Goal: Task Accomplishment & Management: Manage account settings

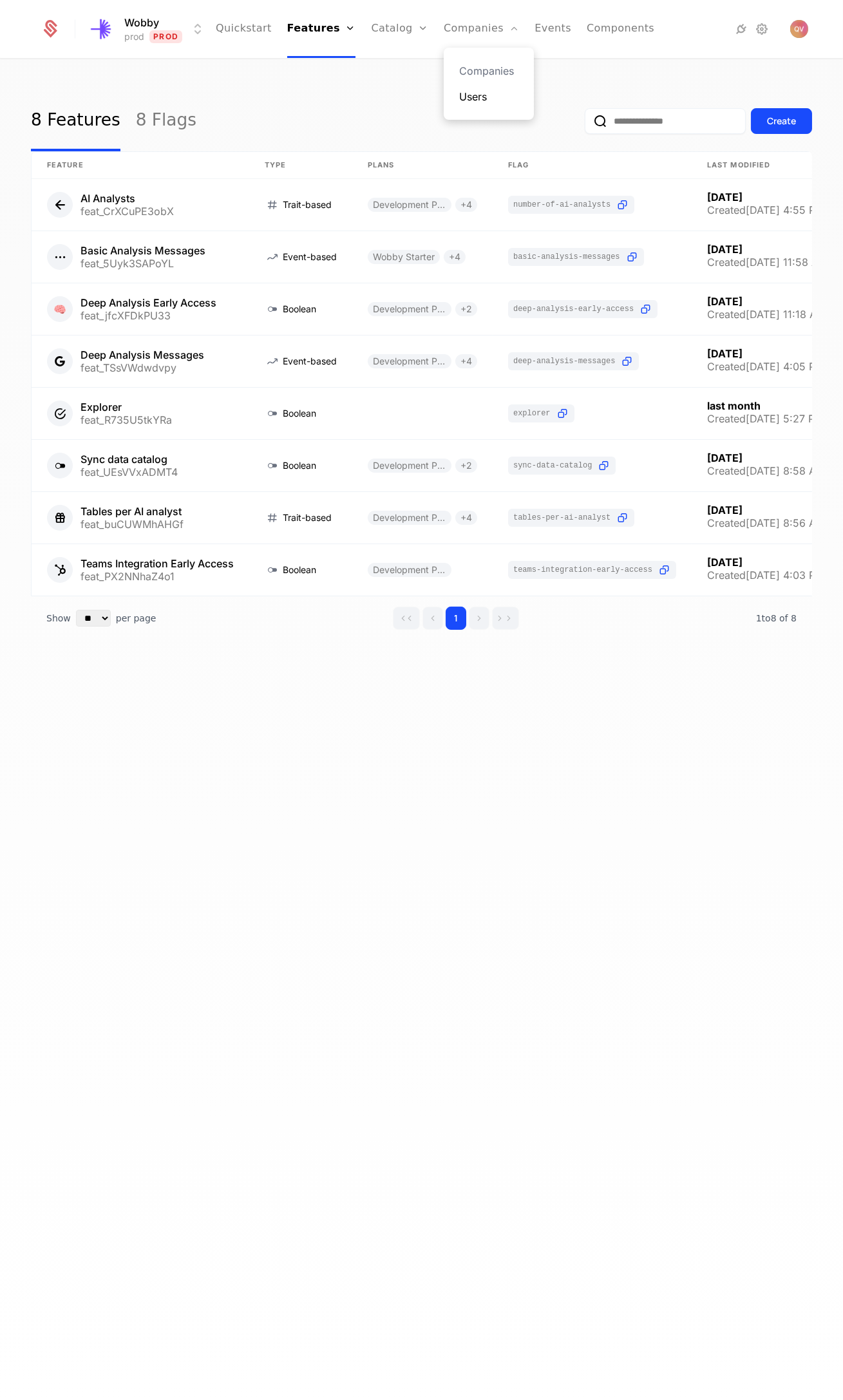
click at [459, 102] on link "Users" at bounding box center [488, 96] width 59 height 15
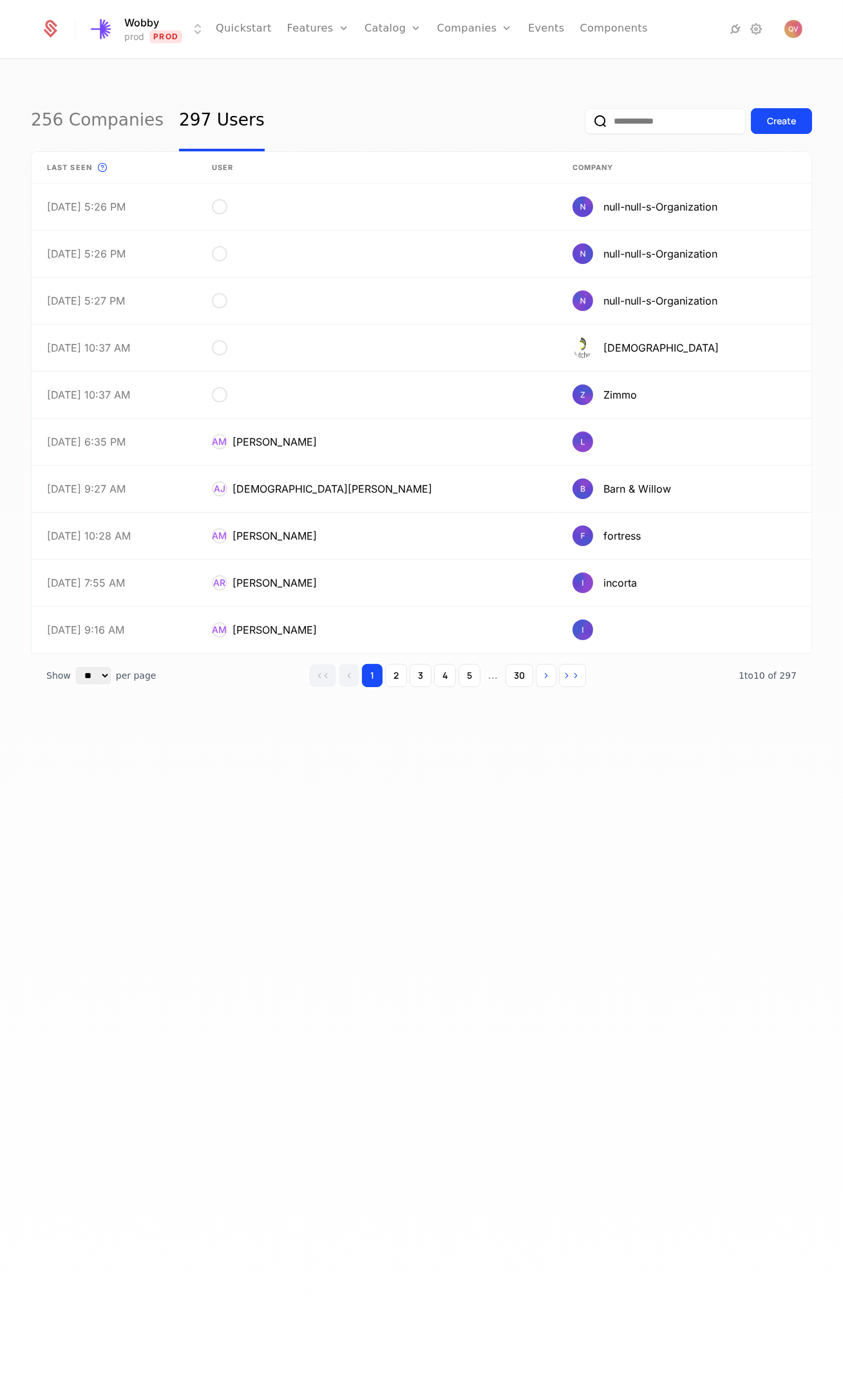
click at [633, 120] on input "email" at bounding box center [665, 121] width 161 height 26
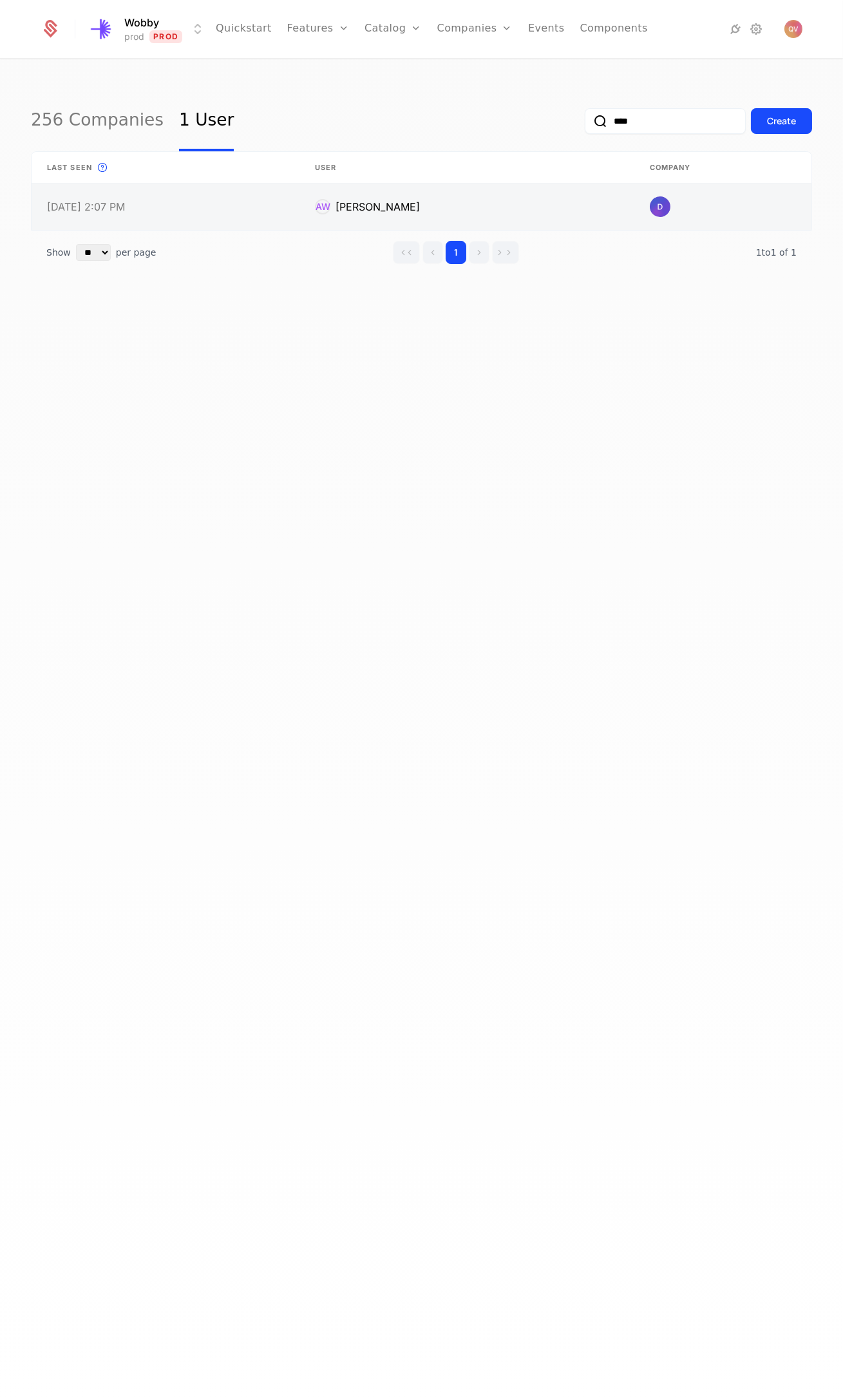
type input "****"
click at [653, 208] on link at bounding box center [722, 206] width 177 height 46
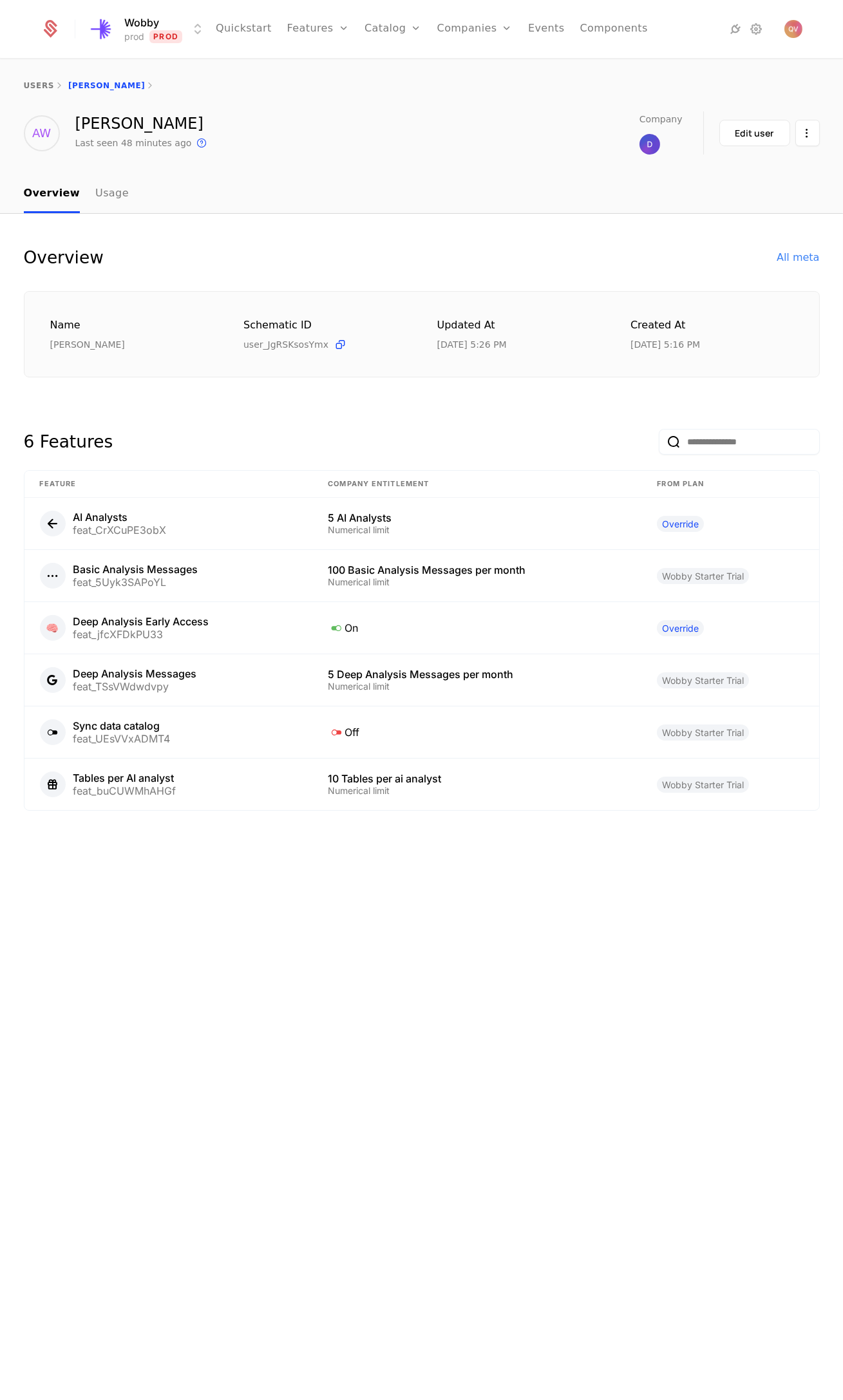
click at [656, 144] on img at bounding box center [649, 144] width 21 height 21
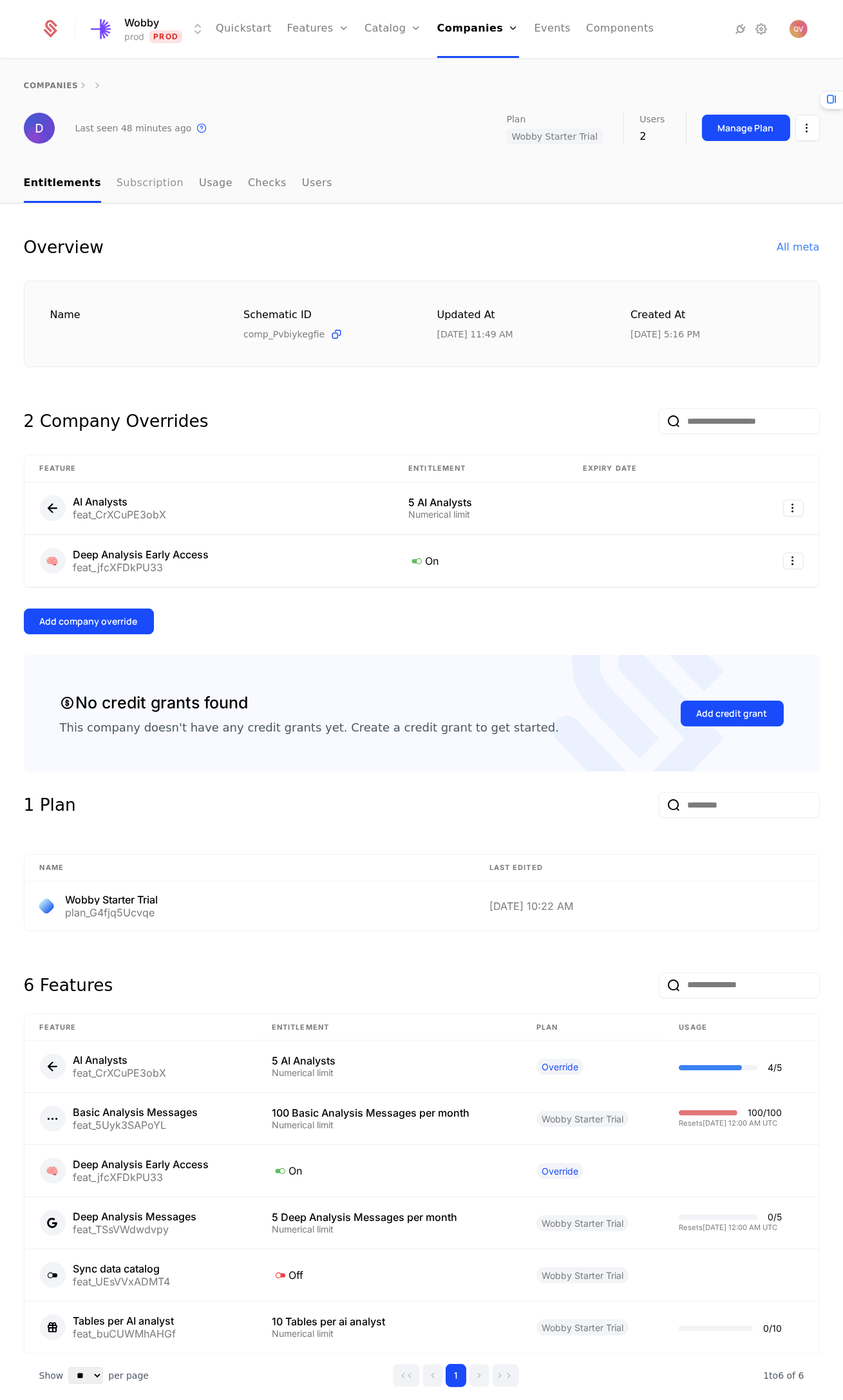
click at [139, 198] on link "Subscription" at bounding box center [150, 184] width 67 height 38
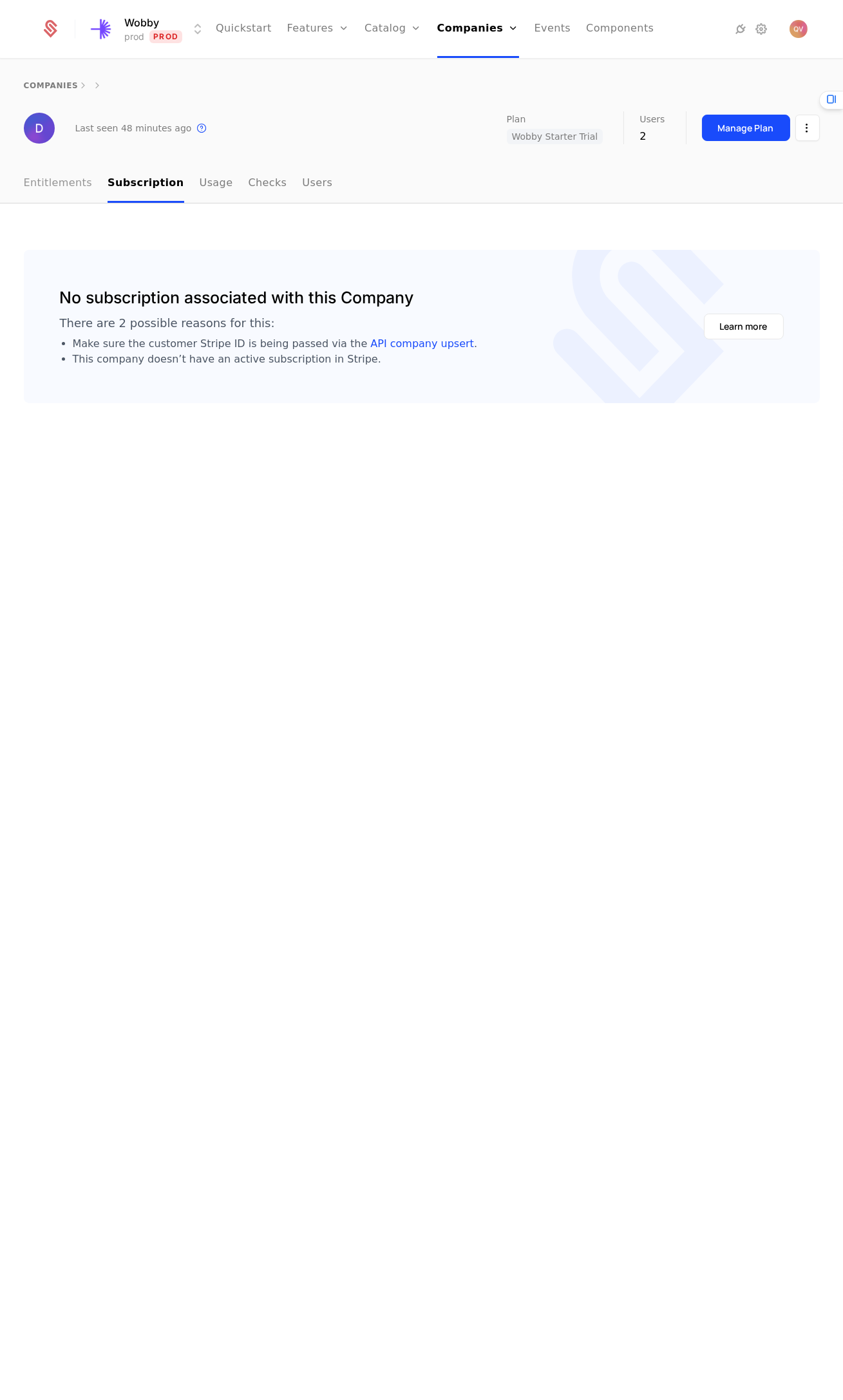
click at [63, 186] on link "Entitlements" at bounding box center [58, 184] width 69 height 38
click at [47, 122] on img at bounding box center [39, 128] width 31 height 31
click at [80, 183] on link "Entitlements" at bounding box center [58, 184] width 69 height 38
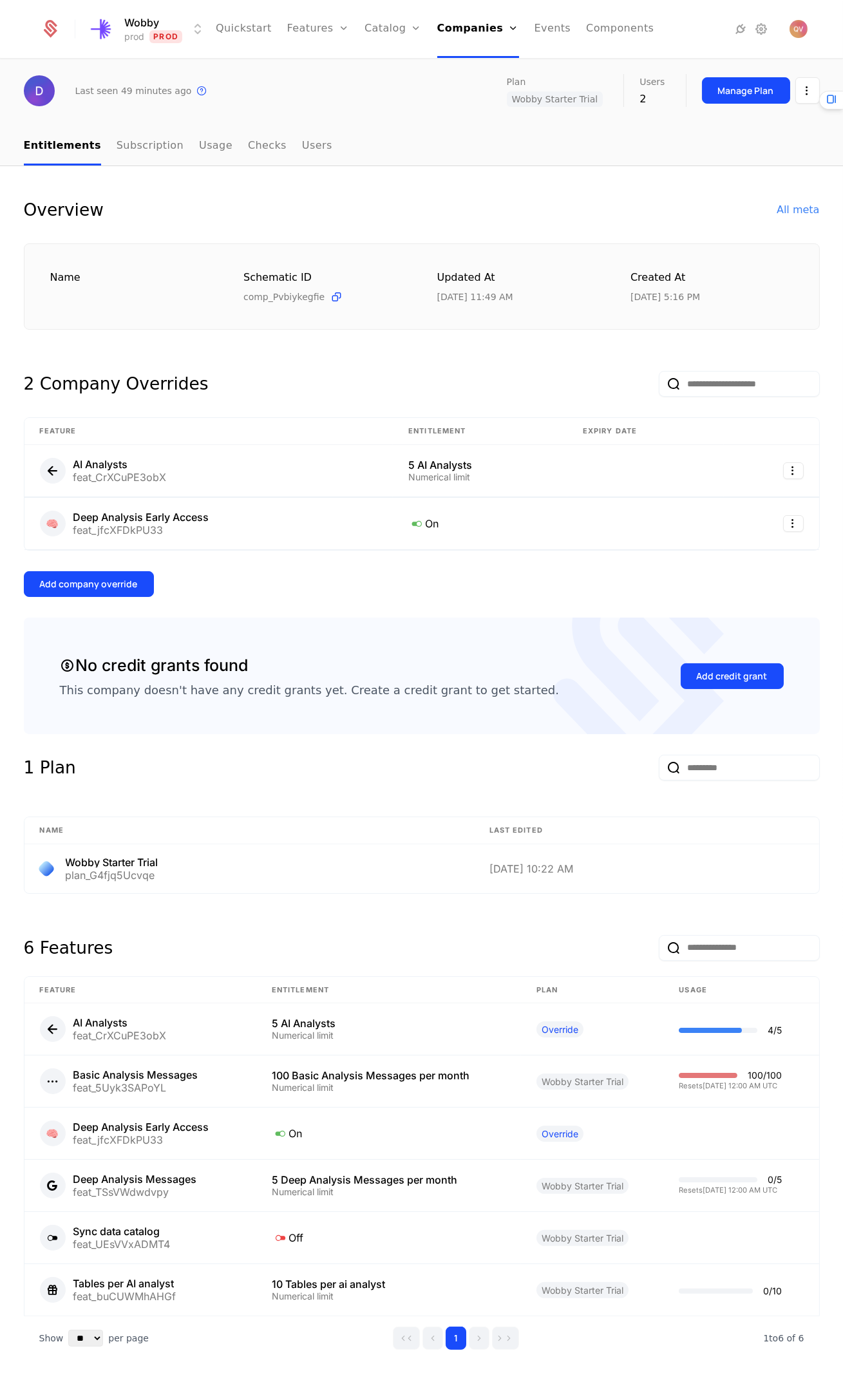
scroll to position [58, 0]
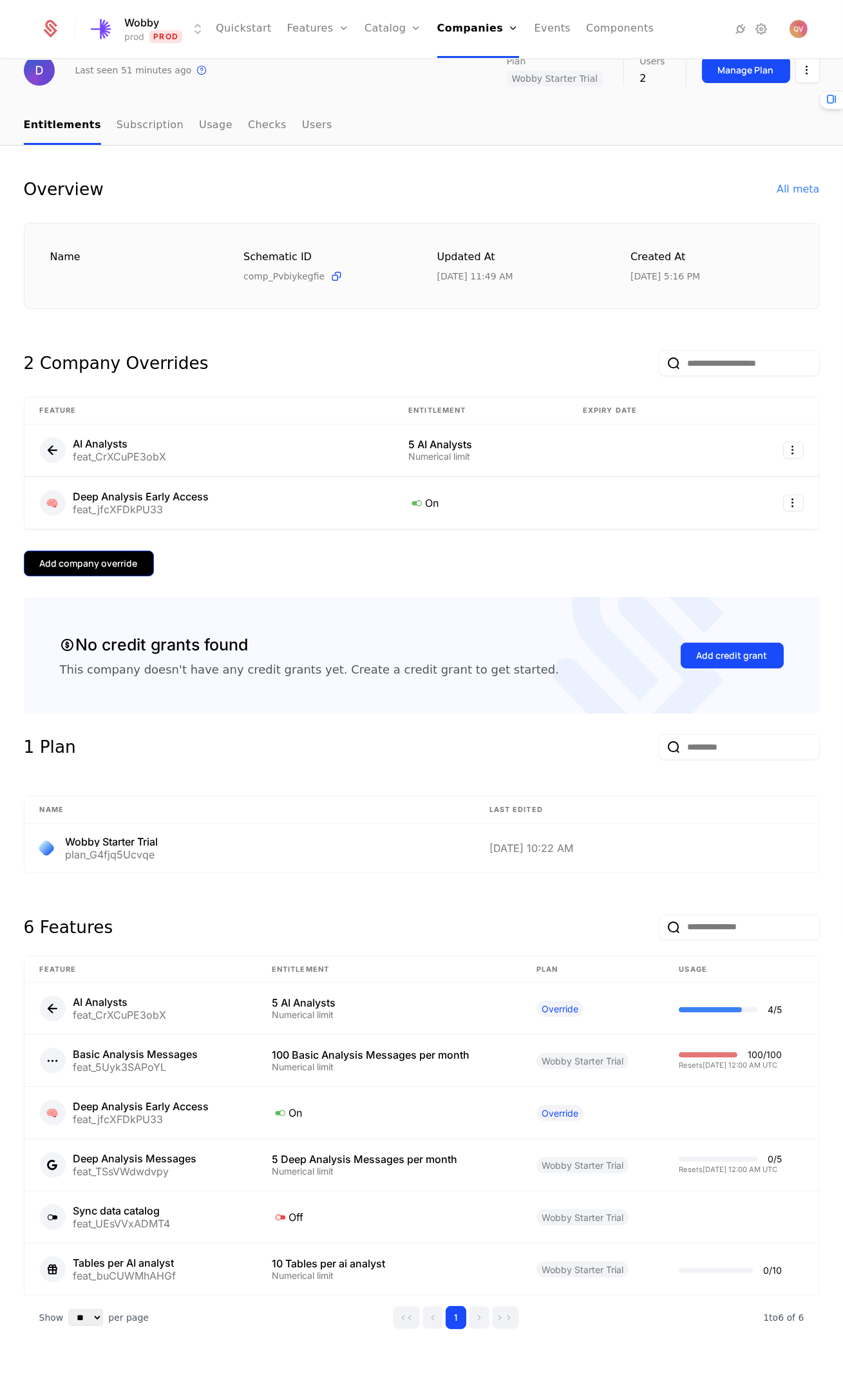
click at [114, 554] on button "Add company override" at bounding box center [89, 563] width 130 height 26
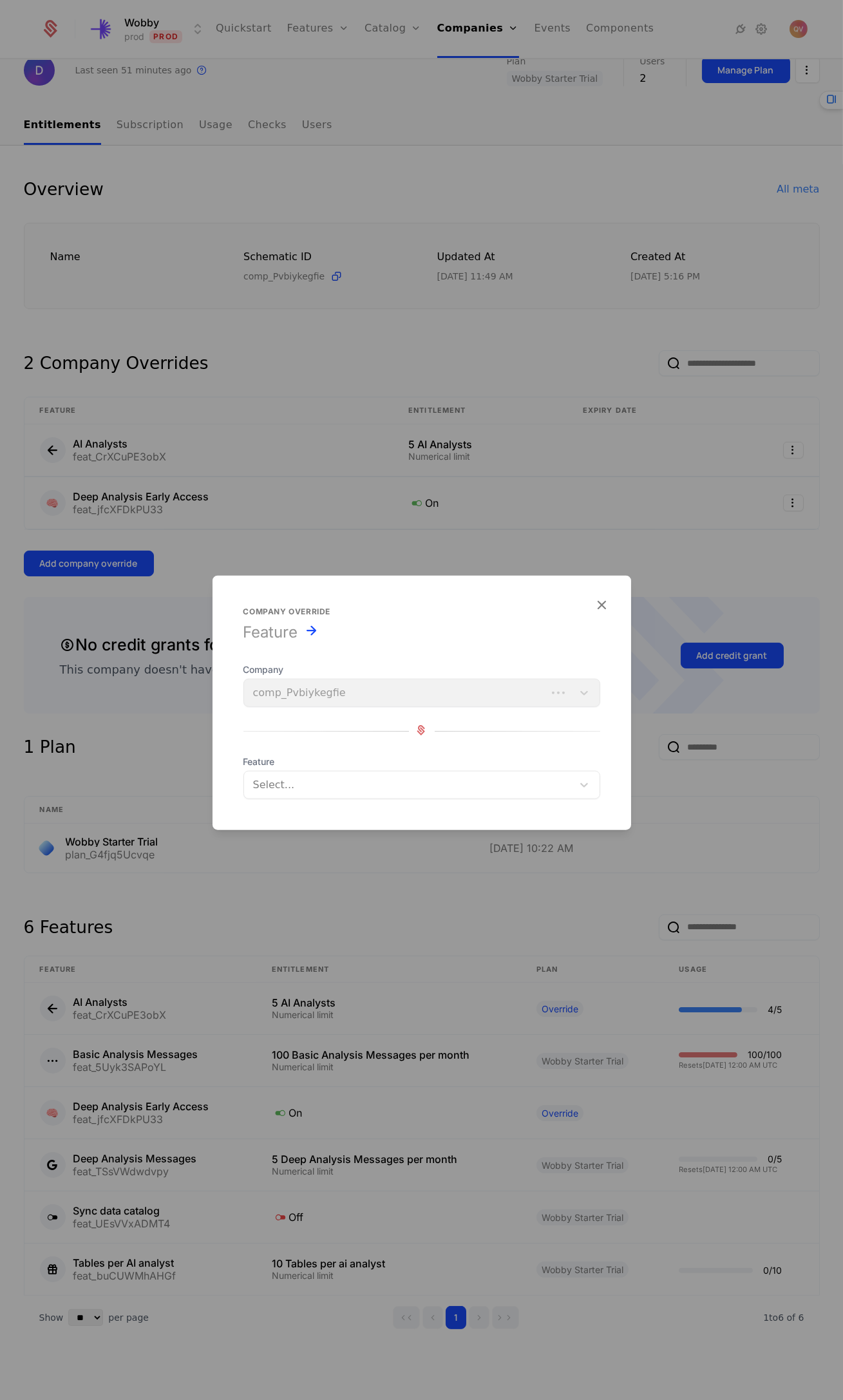
click at [303, 773] on div "Select..." at bounding box center [408, 785] width 329 height 23
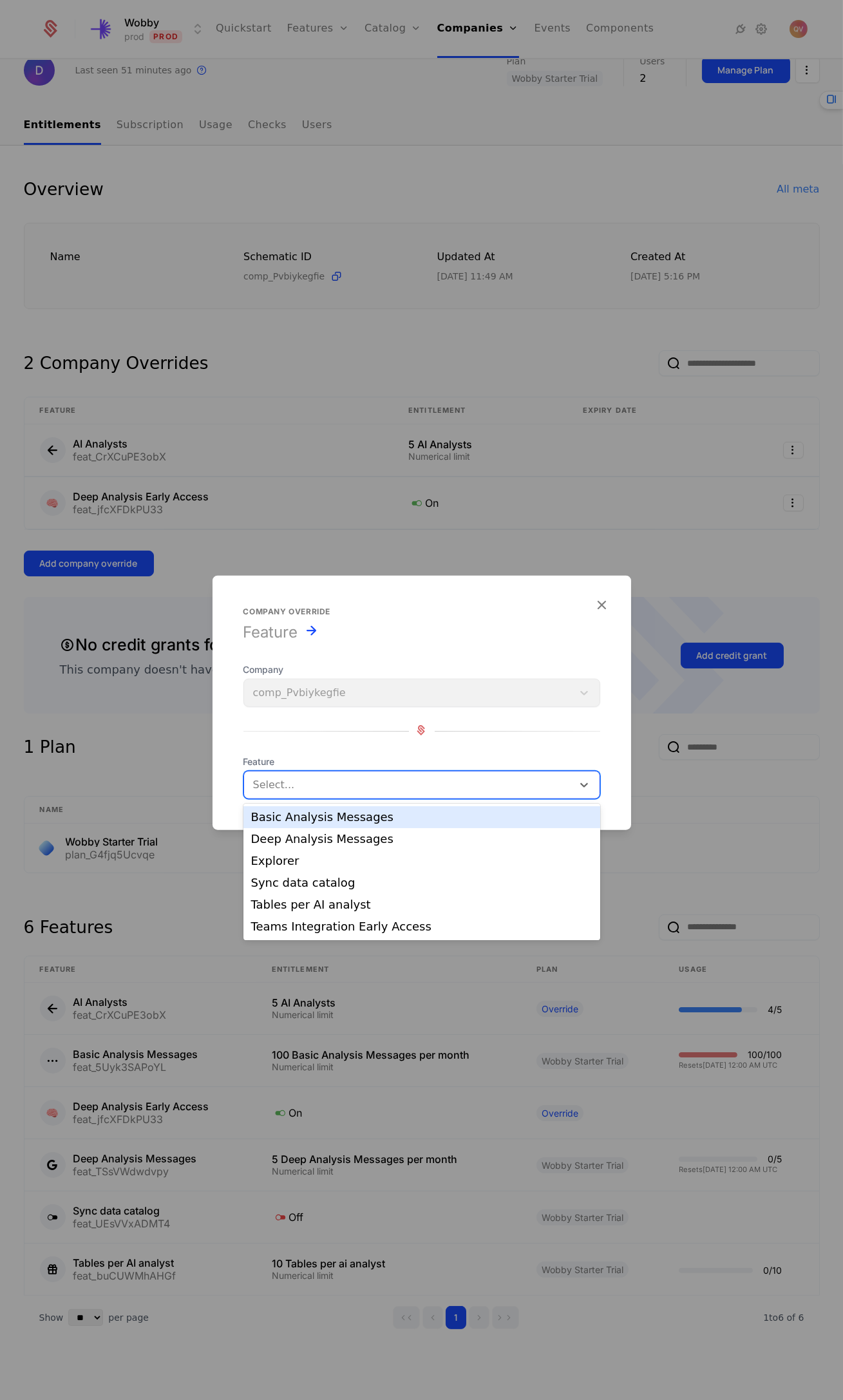
click at [339, 820] on div "Basic Analysis Messages" at bounding box center [422, 817] width 341 height 11
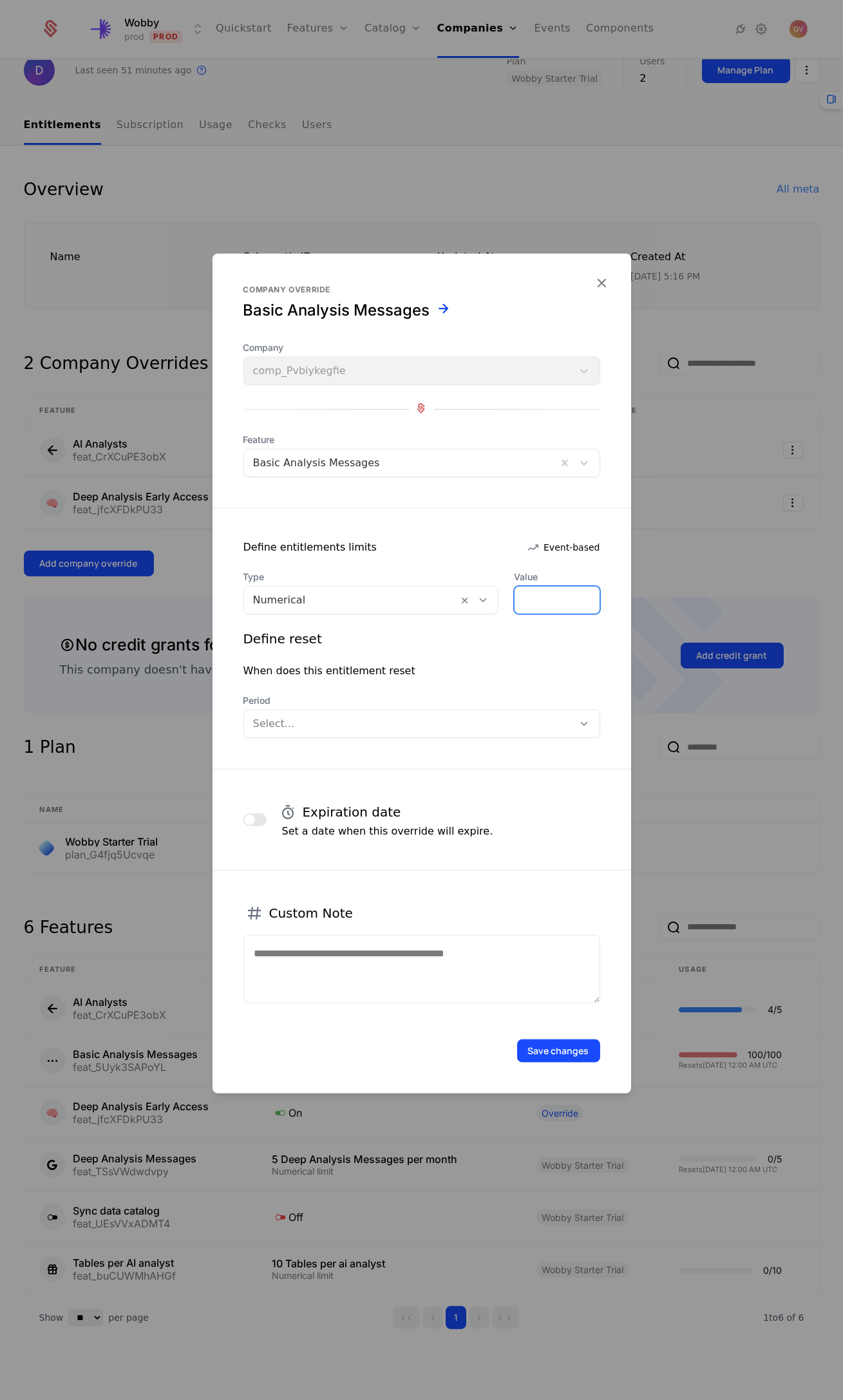
drag, startPoint x: 544, startPoint y: 597, endPoint x: 451, endPoint y: 589, distance: 93.3
click at [483, 592] on div "Type Numerical Value *" at bounding box center [422, 592] width 357 height 44
type input "*"
type input "***"
click at [359, 741] on form "Company override Basic Analysis Messages Company comp_Pvbiykegfie Feature Basic…" at bounding box center [422, 673] width 419 height 840
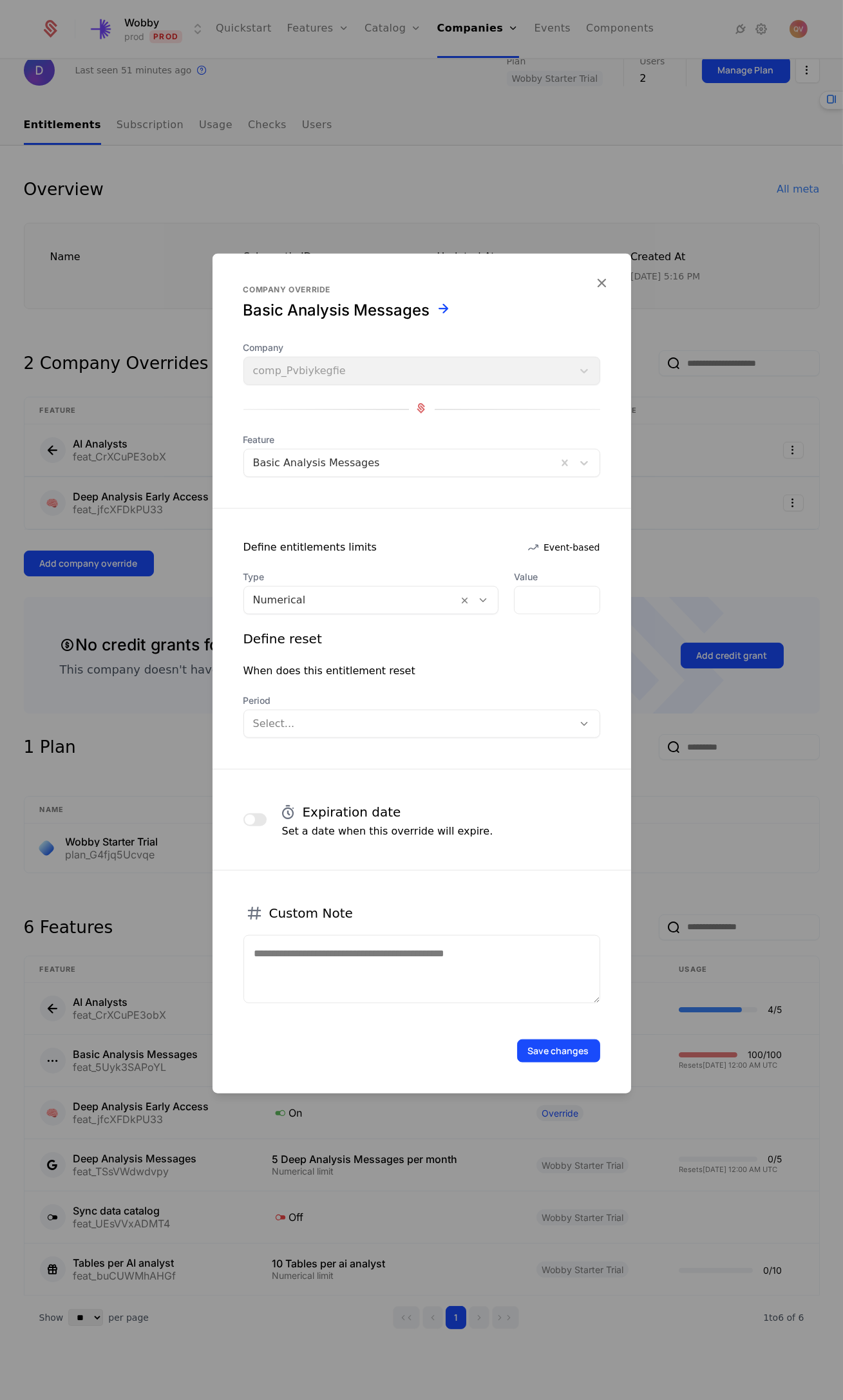
click at [359, 737] on div "Select..." at bounding box center [422, 723] width 357 height 28
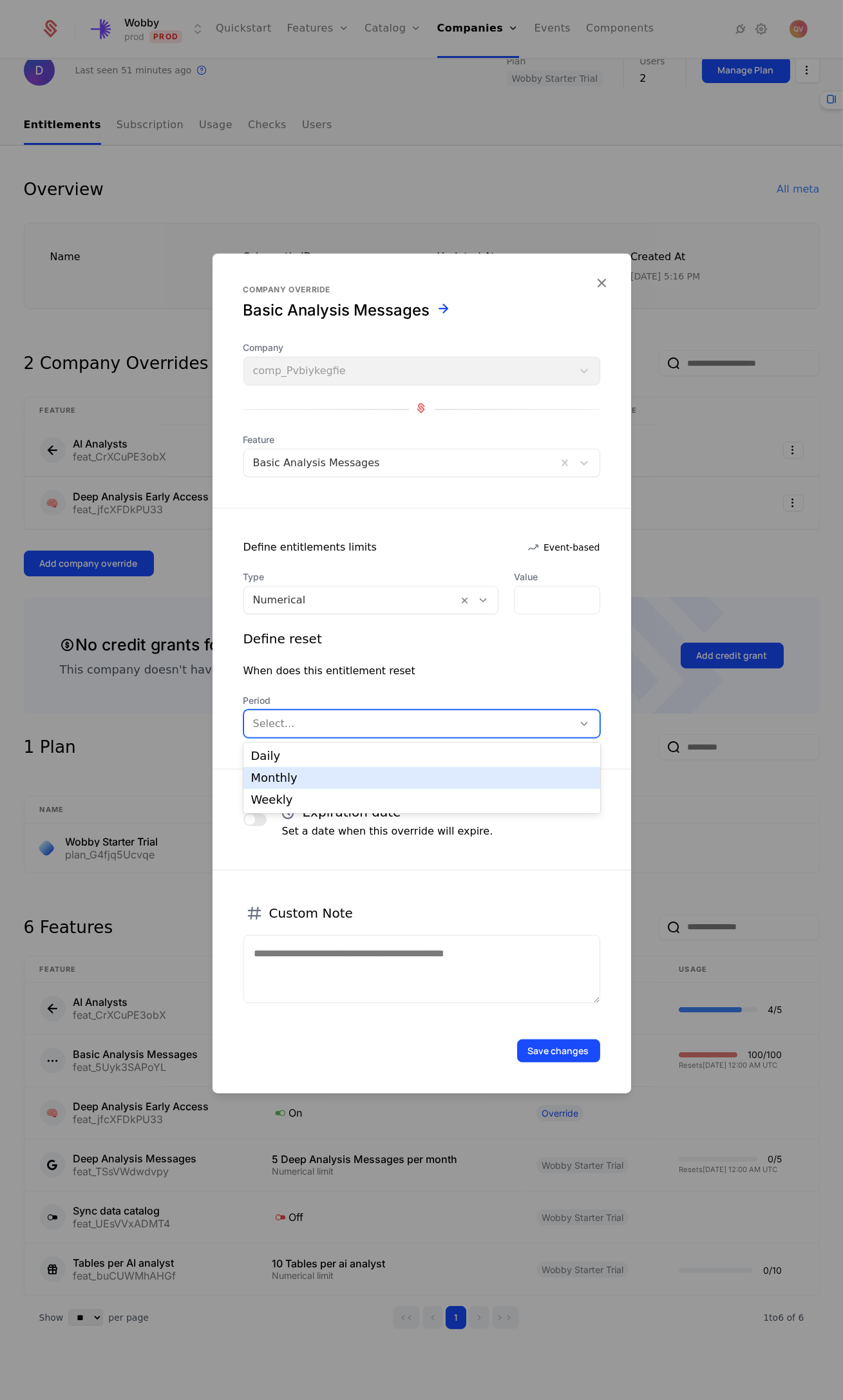
click at [331, 783] on div "Monthly" at bounding box center [422, 777] width 357 height 22
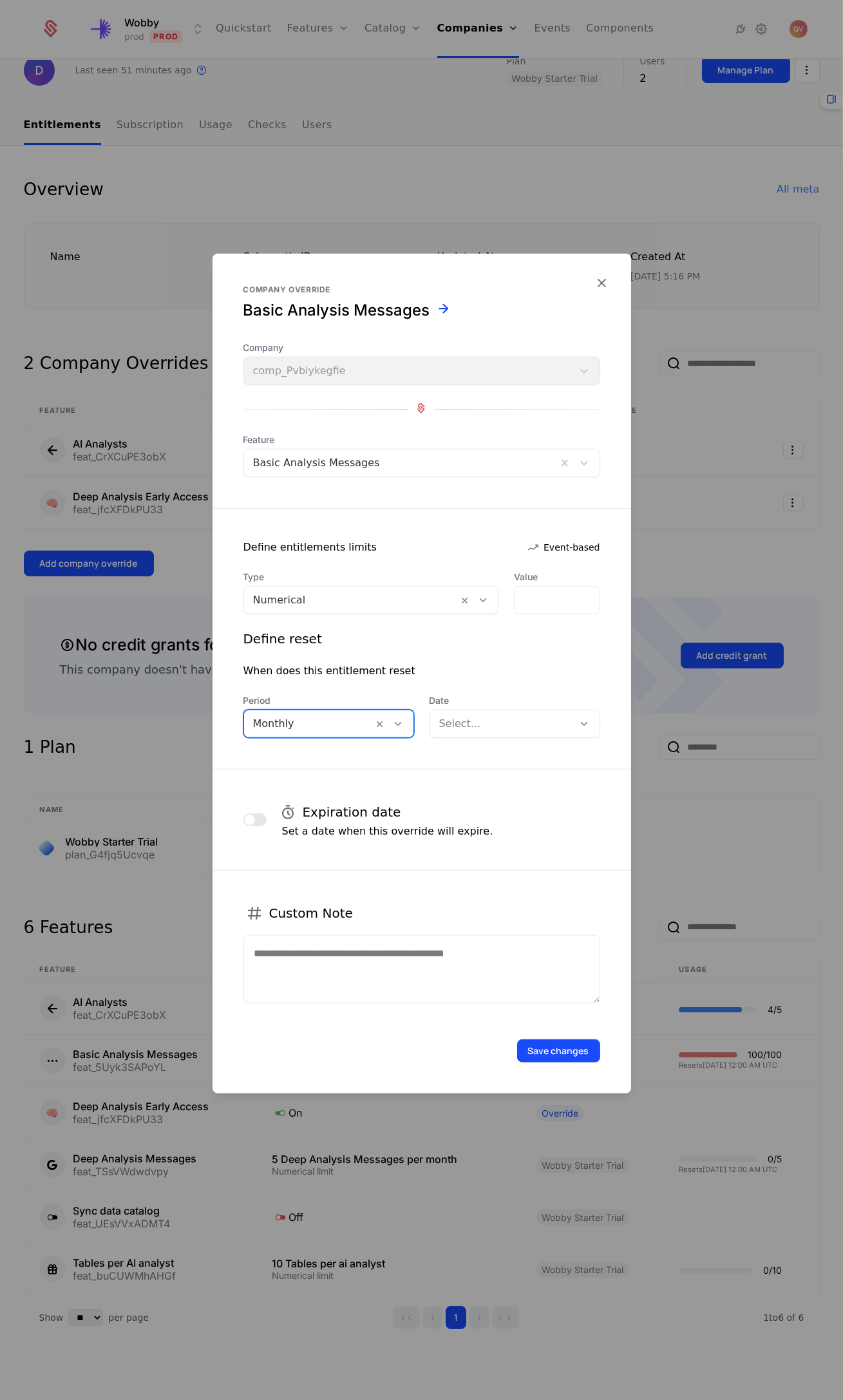
click at [464, 725] on div at bounding box center [502, 723] width 126 height 18
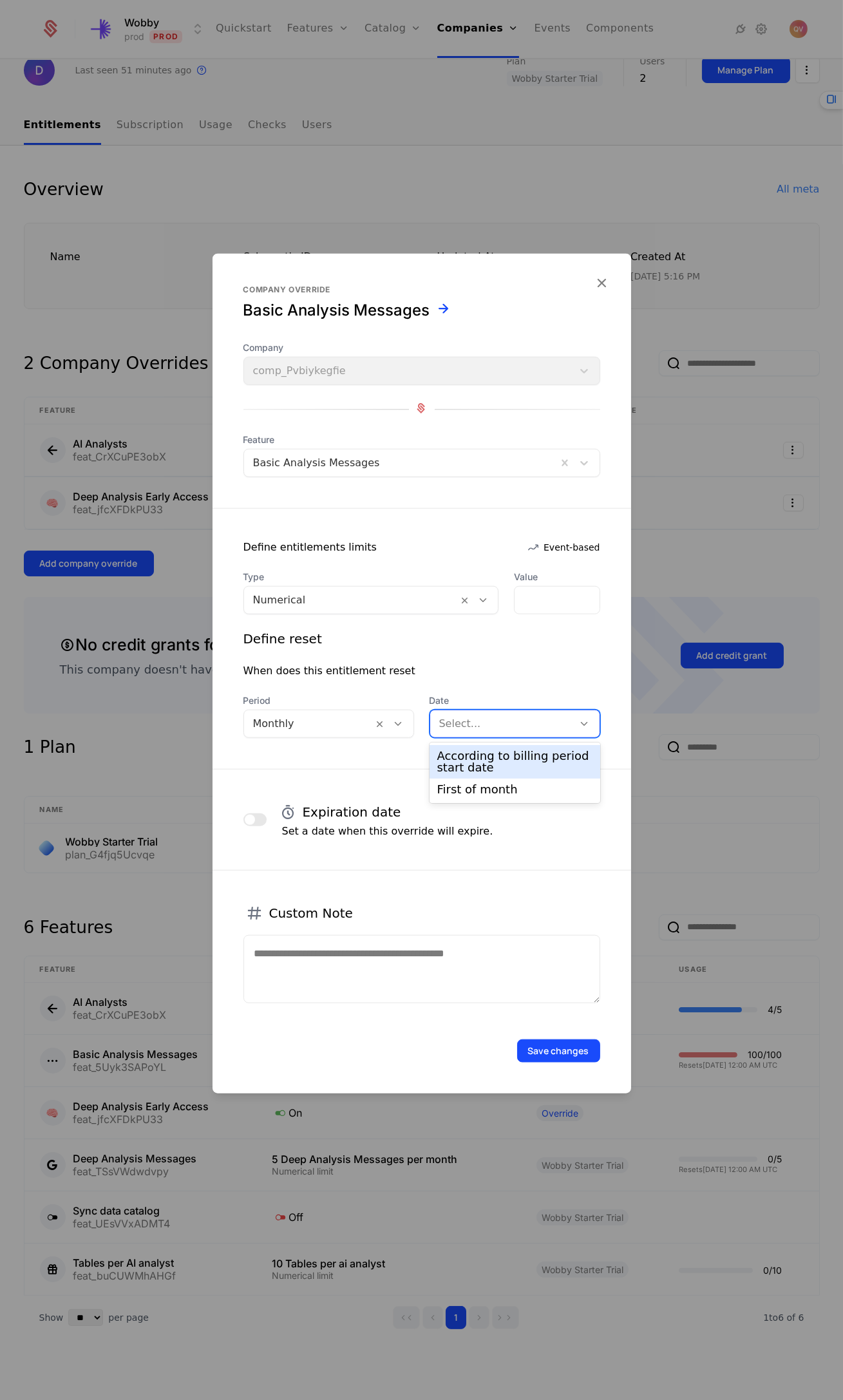
click at [474, 767] on div "According to billing period start date" at bounding box center [515, 761] width 155 height 23
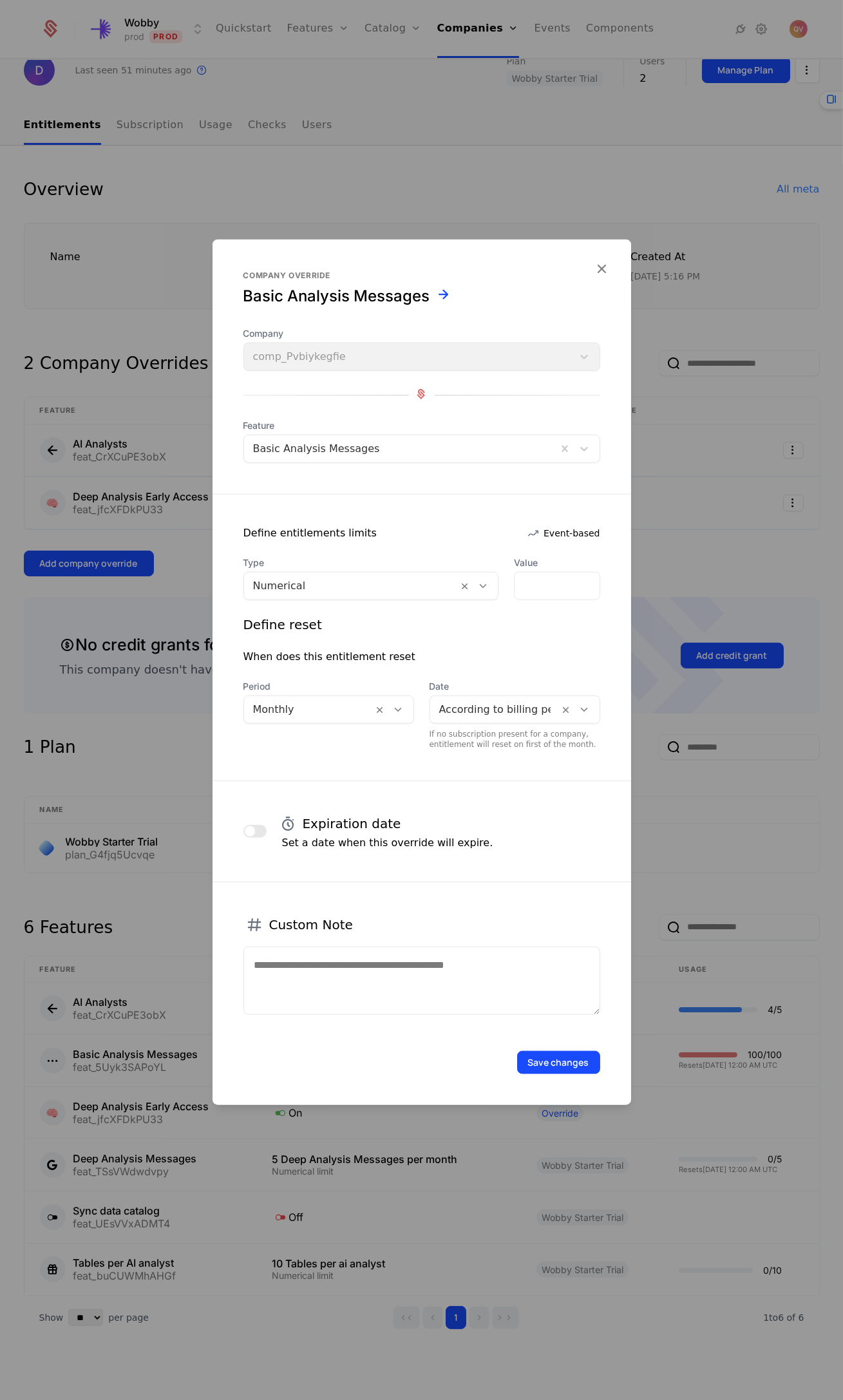
click at [331, 983] on textarea at bounding box center [422, 981] width 357 height 68
type textarea "**********"
click at [546, 1056] on button "Save changes" at bounding box center [558, 1062] width 83 height 23
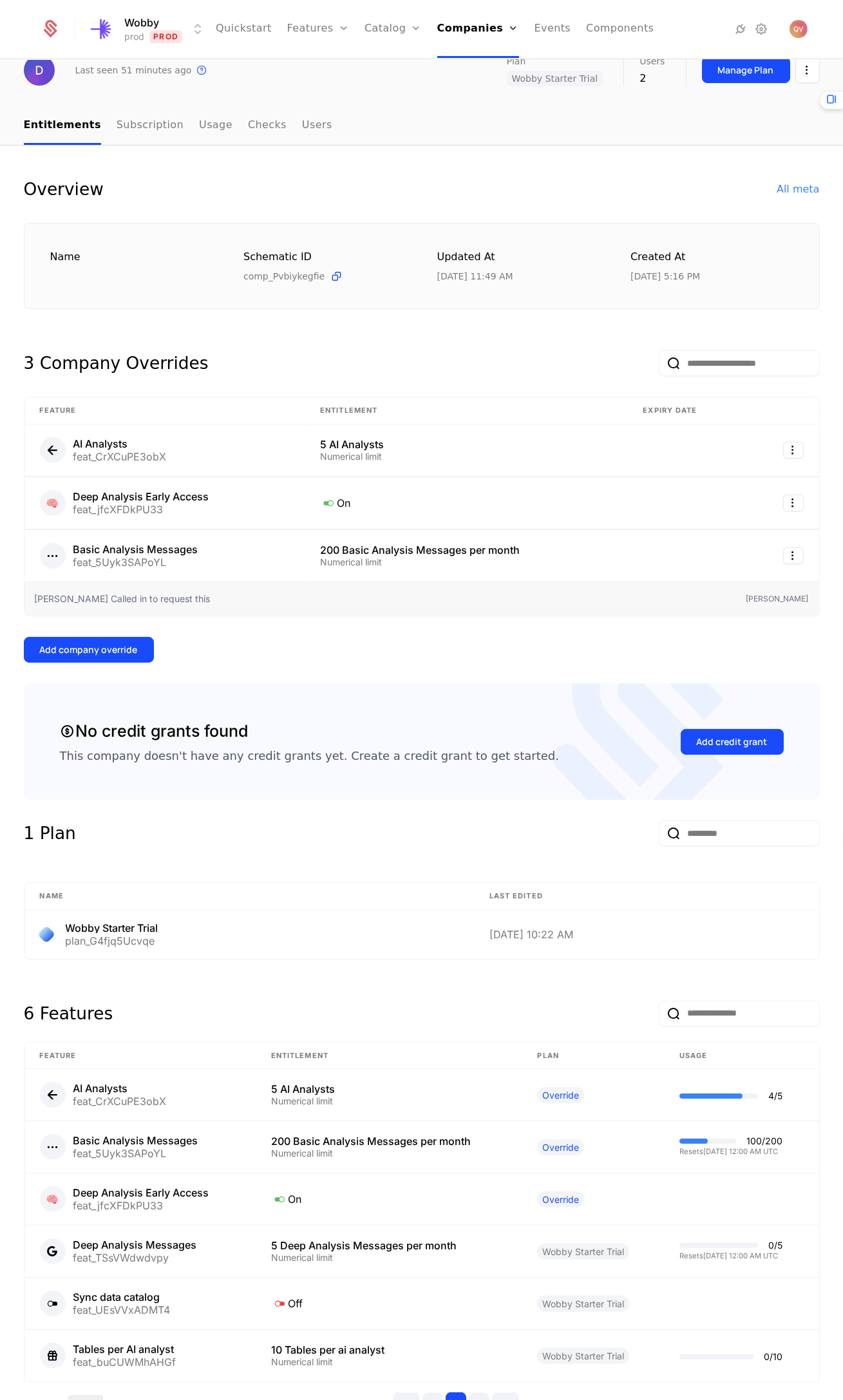
scroll to position [154, 0]
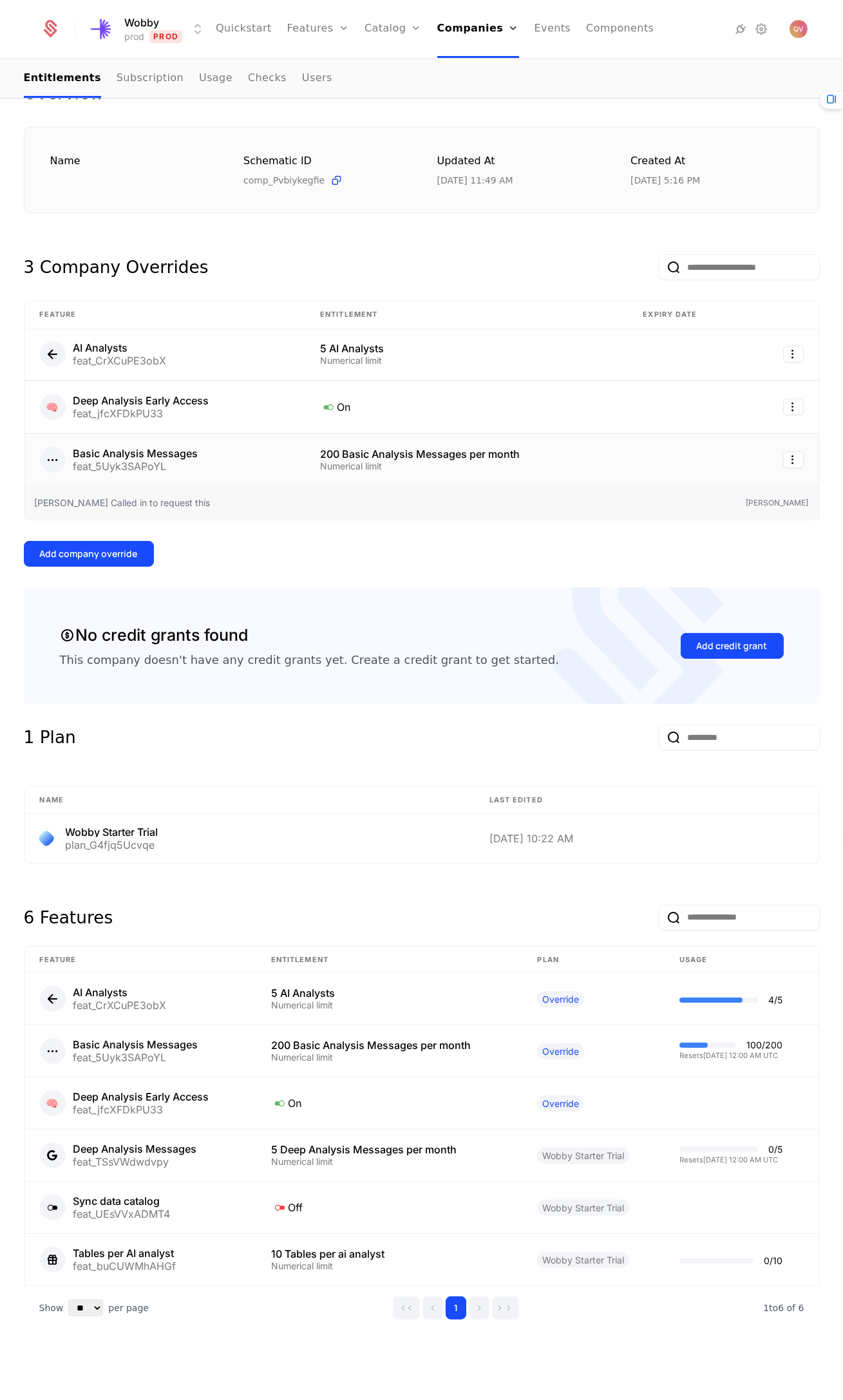
click at [358, 470] on div "Numerical limit" at bounding box center [466, 466] width 292 height 9
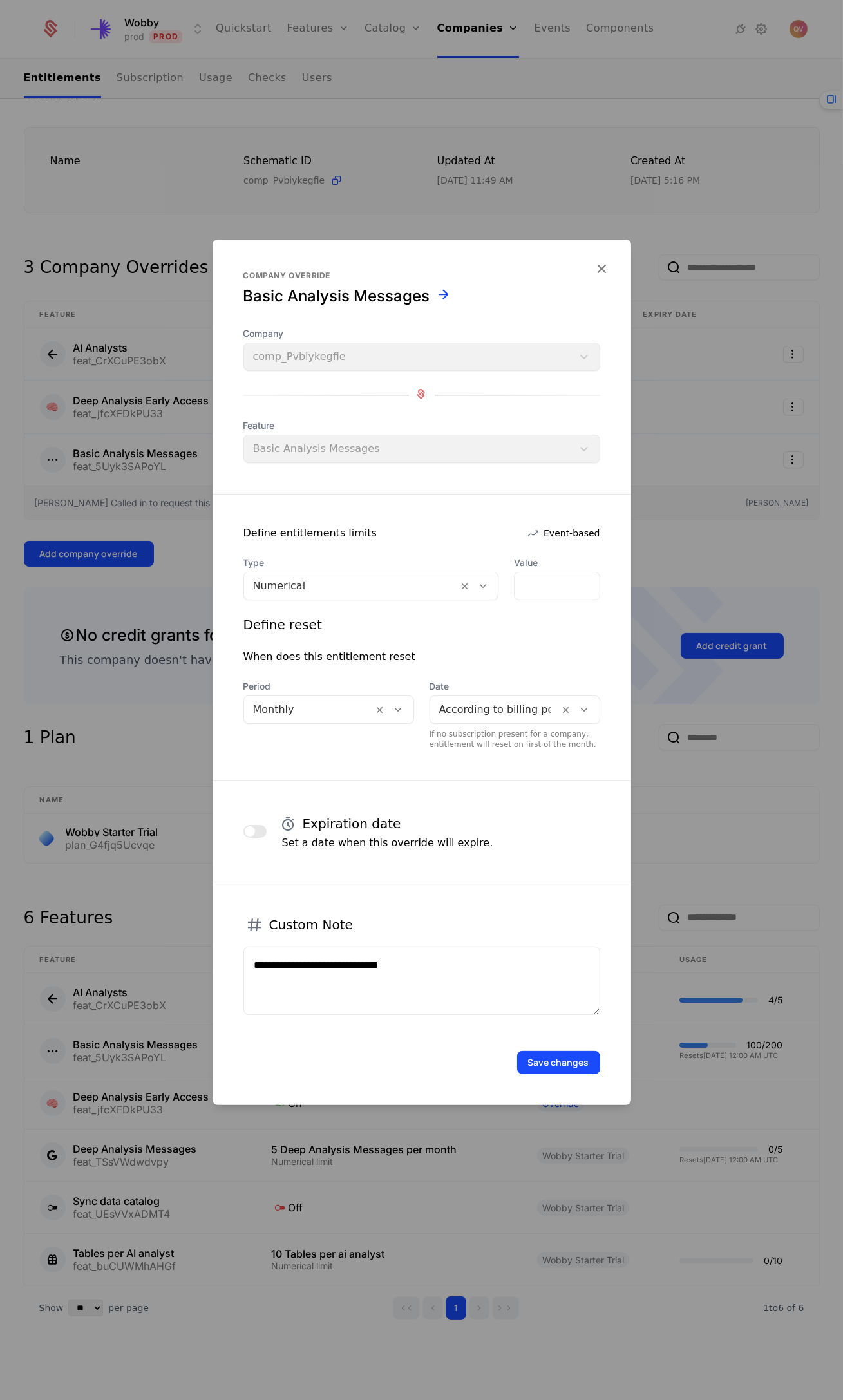
click at [700, 515] on div at bounding box center [422, 700] width 843 height 1400
